Goal: Understand process/instructions: Learn how to perform a task or action

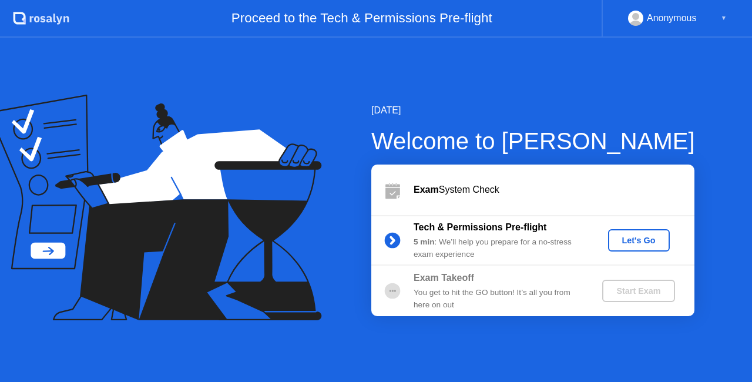
click at [623, 240] on div "Let's Go" at bounding box center [639, 240] width 52 height 9
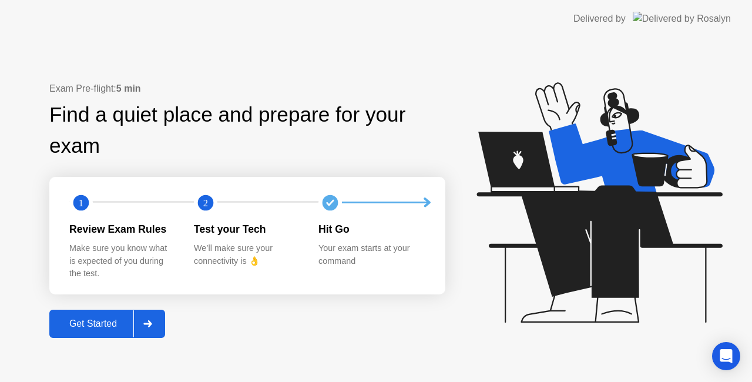
click at [102, 313] on button "Get Started" at bounding box center [107, 324] width 116 height 28
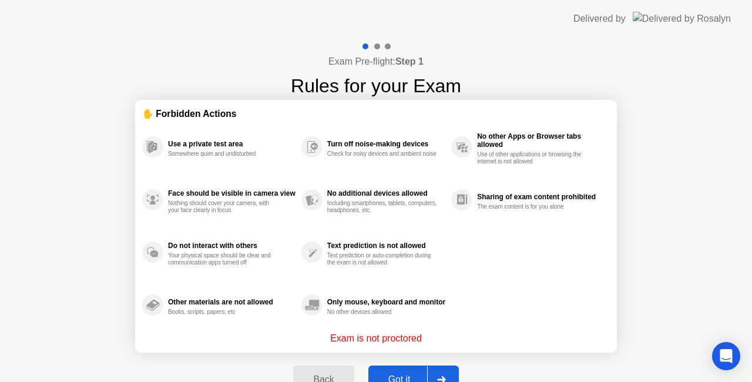
click at [393, 368] on button "Got it" at bounding box center [413, 380] width 90 height 28
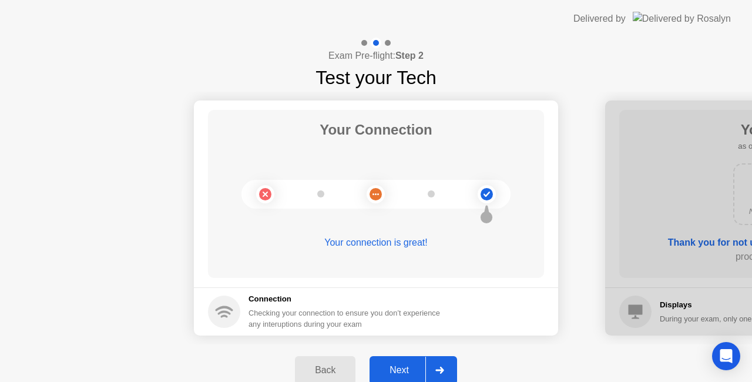
click at [411, 366] on div "Next" at bounding box center [399, 370] width 52 height 11
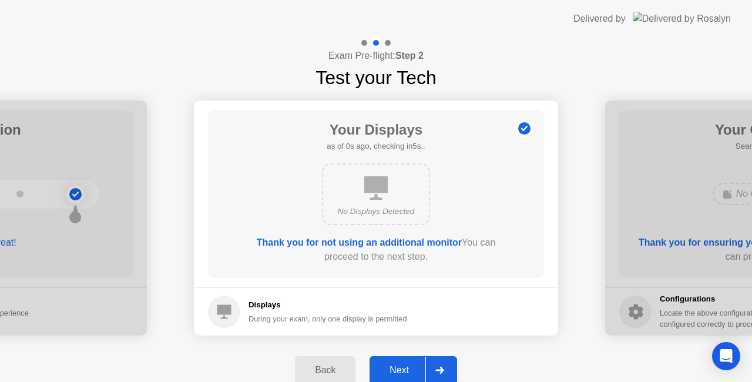
click at [411, 366] on div "Next" at bounding box center [399, 370] width 52 height 11
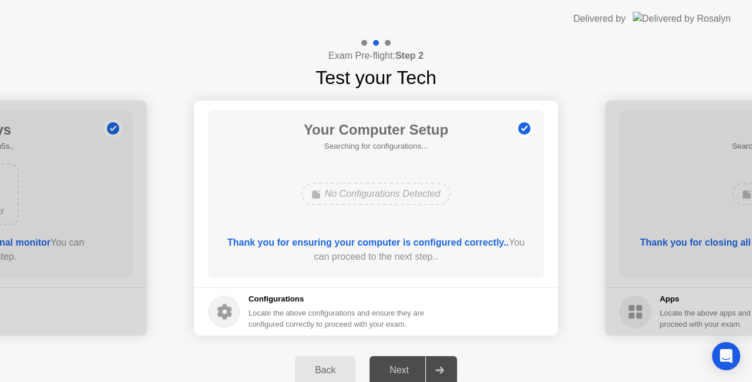
click at [411, 366] on div "Next" at bounding box center [399, 370] width 52 height 11
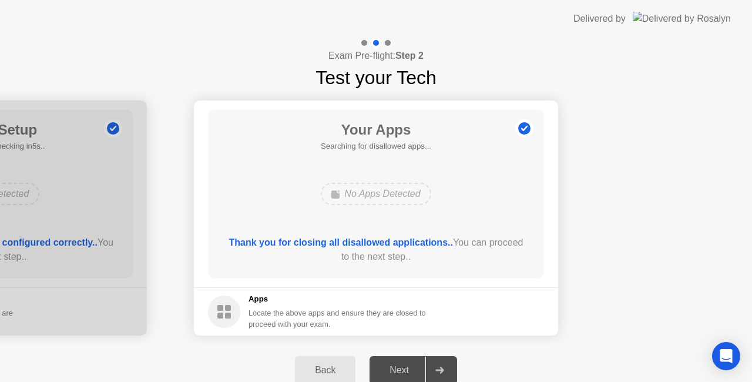
click at [411, 366] on div "Next" at bounding box center [399, 370] width 52 height 11
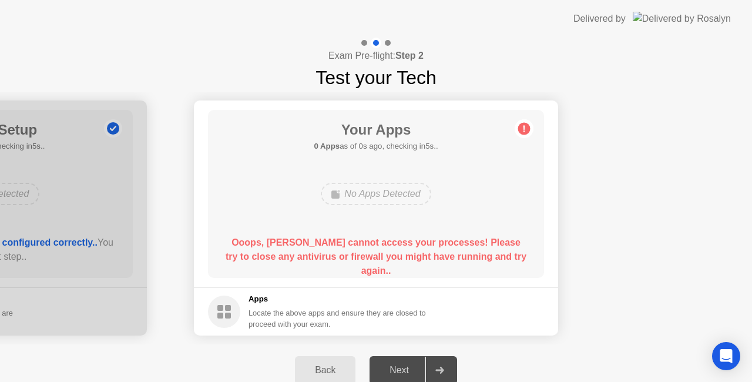
click at [411, 366] on div "Next" at bounding box center [399, 370] width 52 height 11
